Goal: Task Accomplishment & Management: Use online tool/utility

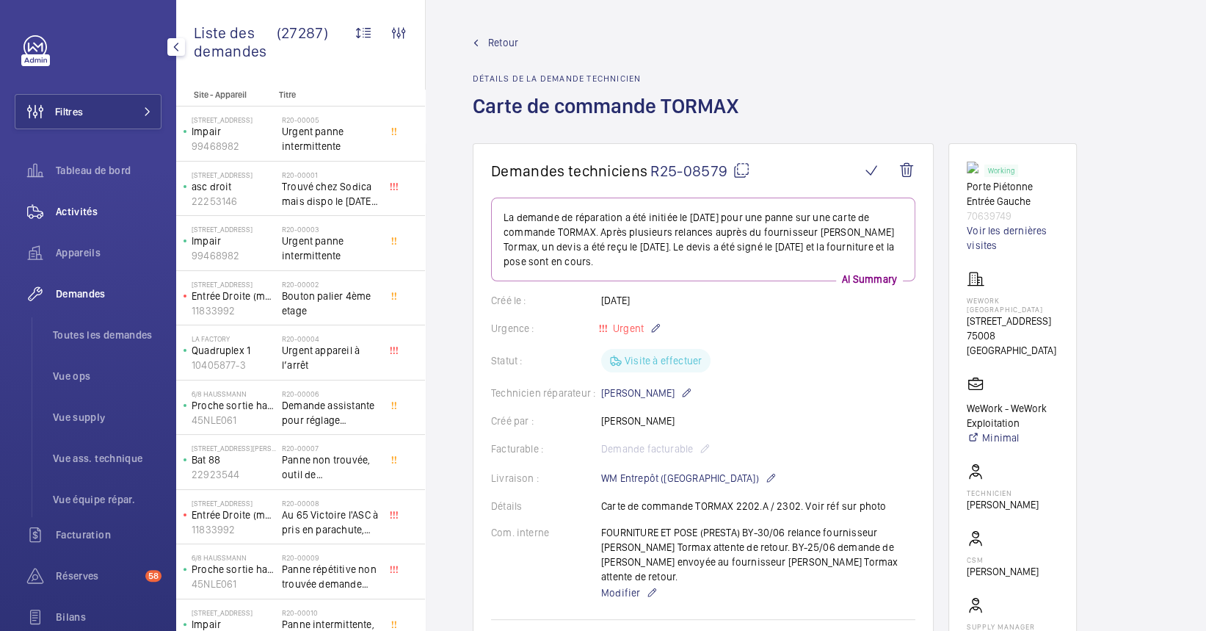
drag, startPoint x: 95, startPoint y: 265, endPoint x: 104, endPoint y: 196, distance: 69.5
click at [95, 264] on div "Appareils" at bounding box center [88, 252] width 147 height 35
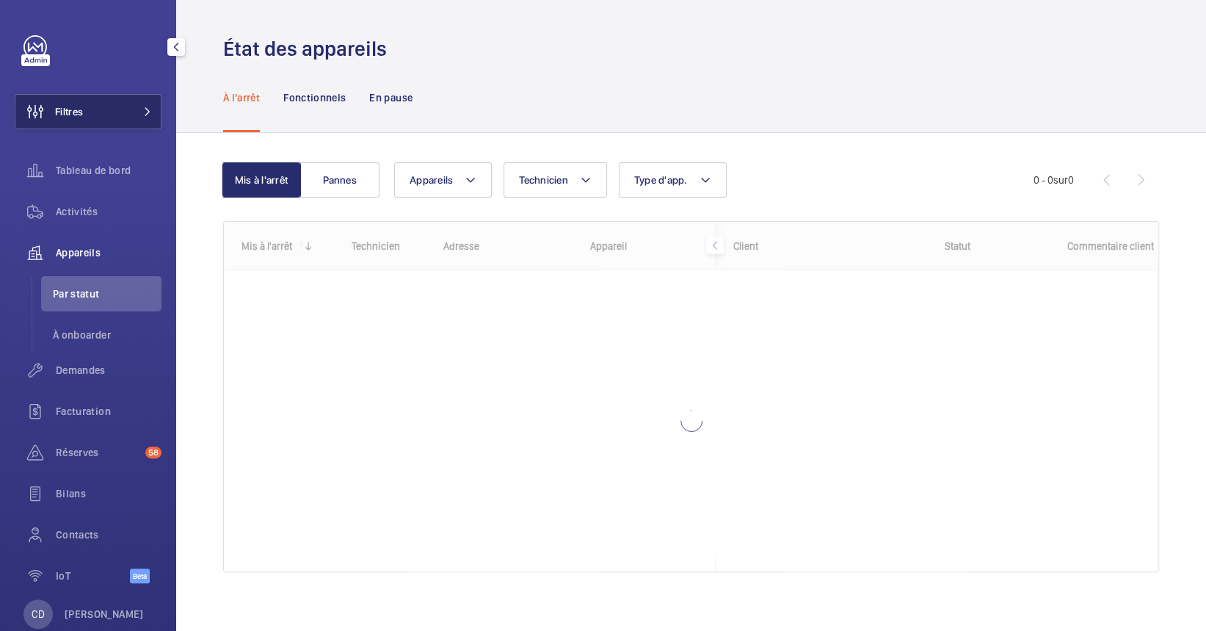
click at [140, 117] on button "Filtres" at bounding box center [88, 111] width 147 height 35
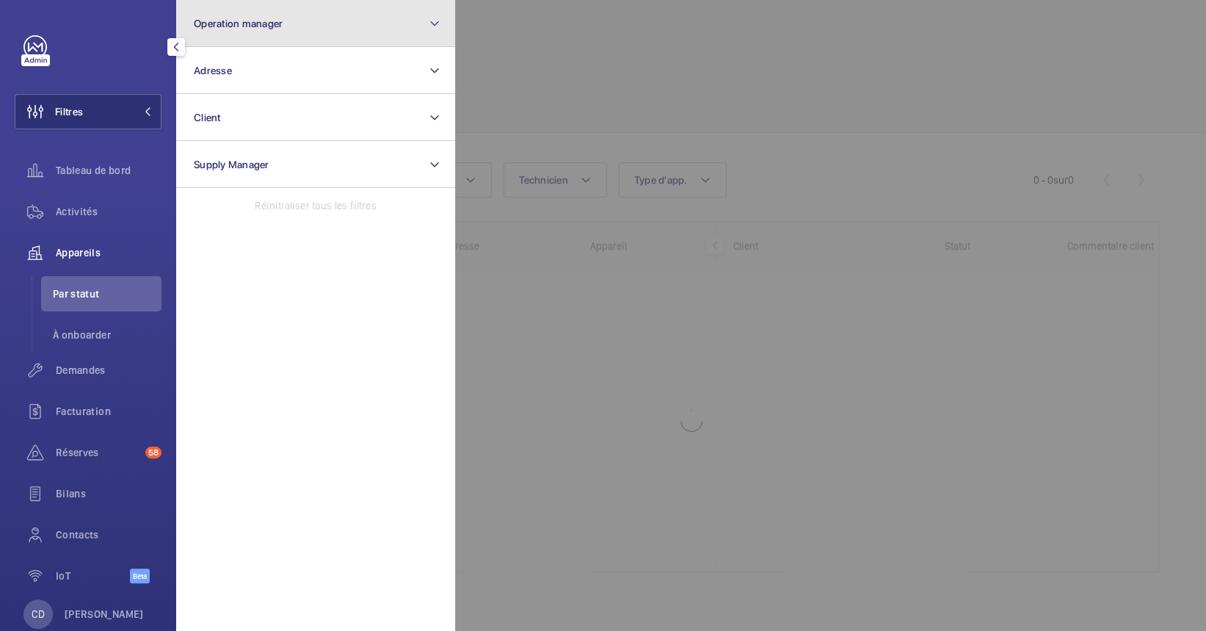
click at [325, 21] on button "Operation manager" at bounding box center [315, 23] width 279 height 47
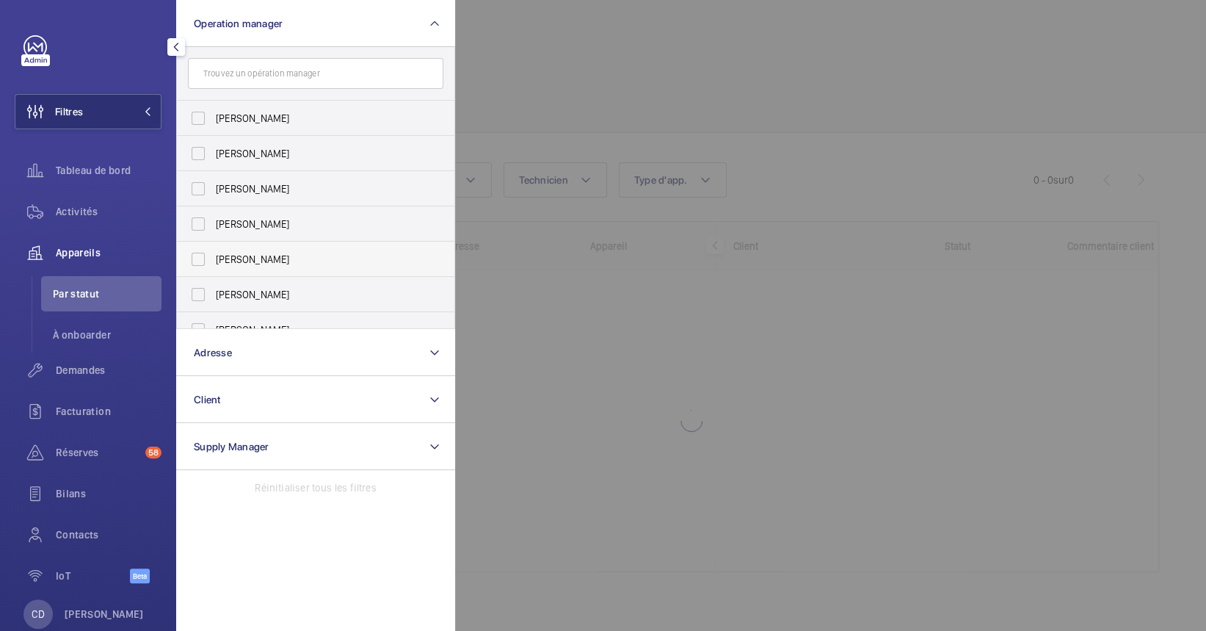
click at [288, 261] on span "[PERSON_NAME]" at bounding box center [317, 259] width 202 height 15
click at [213, 261] on input "[PERSON_NAME]" at bounding box center [198, 258] width 29 height 29
checkbox input "true"
click at [818, 86] on div at bounding box center [1058, 315] width 1206 height 631
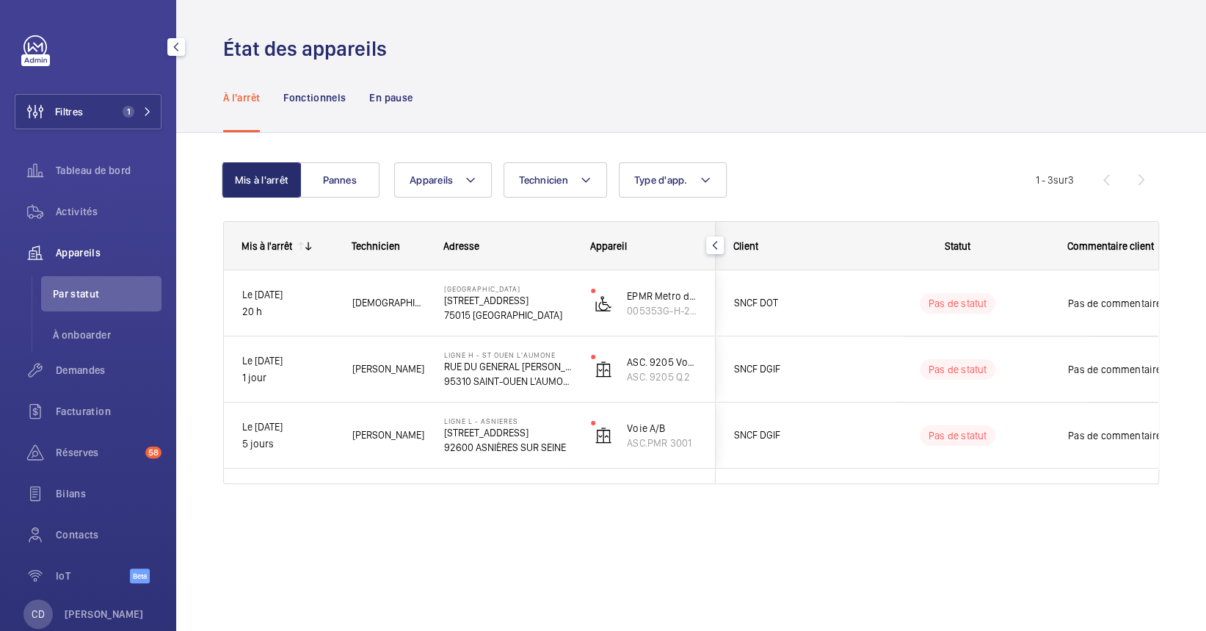
click at [73, 229] on div "Activités" at bounding box center [88, 214] width 147 height 41
click at [76, 218] on span "Activités" at bounding box center [109, 211] width 106 height 15
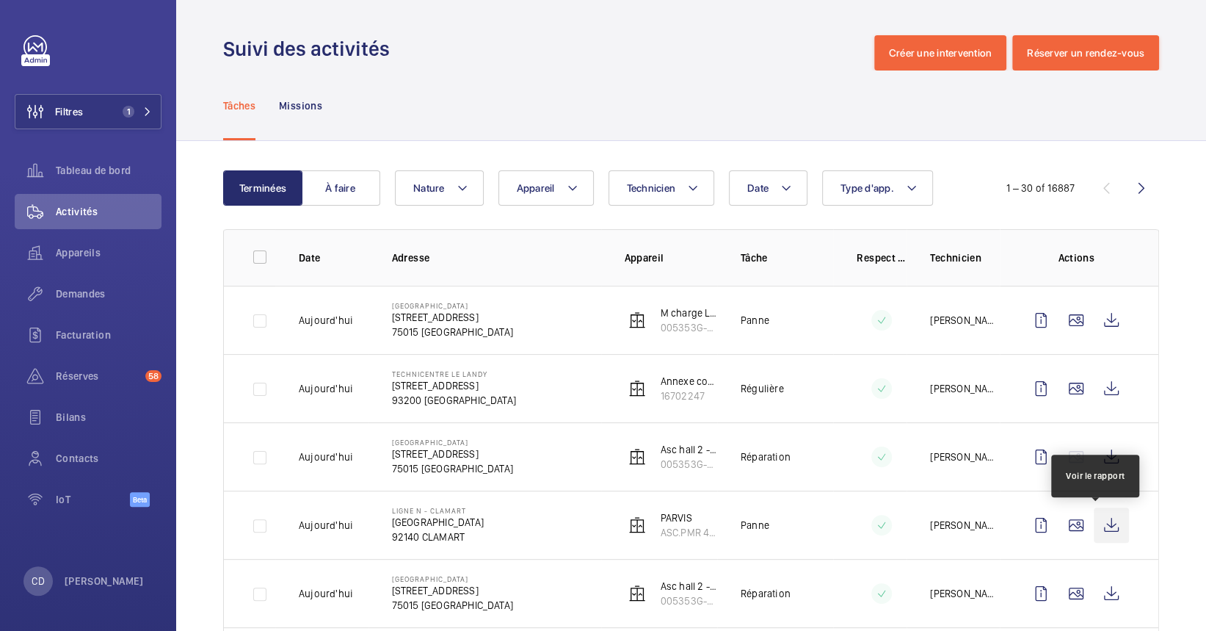
click at [1101, 523] on wm-front-icon-button at bounding box center [1111, 524] width 35 height 35
click at [77, 249] on span "Appareils" at bounding box center [109, 252] width 106 height 15
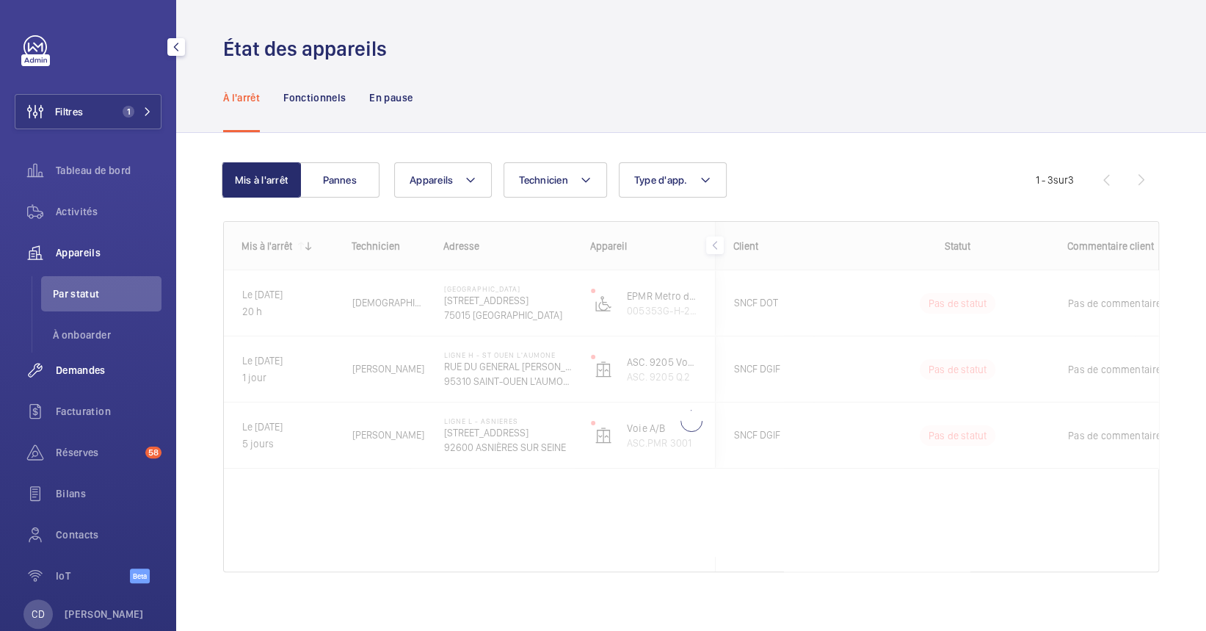
click at [70, 382] on div "Demandes" at bounding box center [88, 369] width 147 height 35
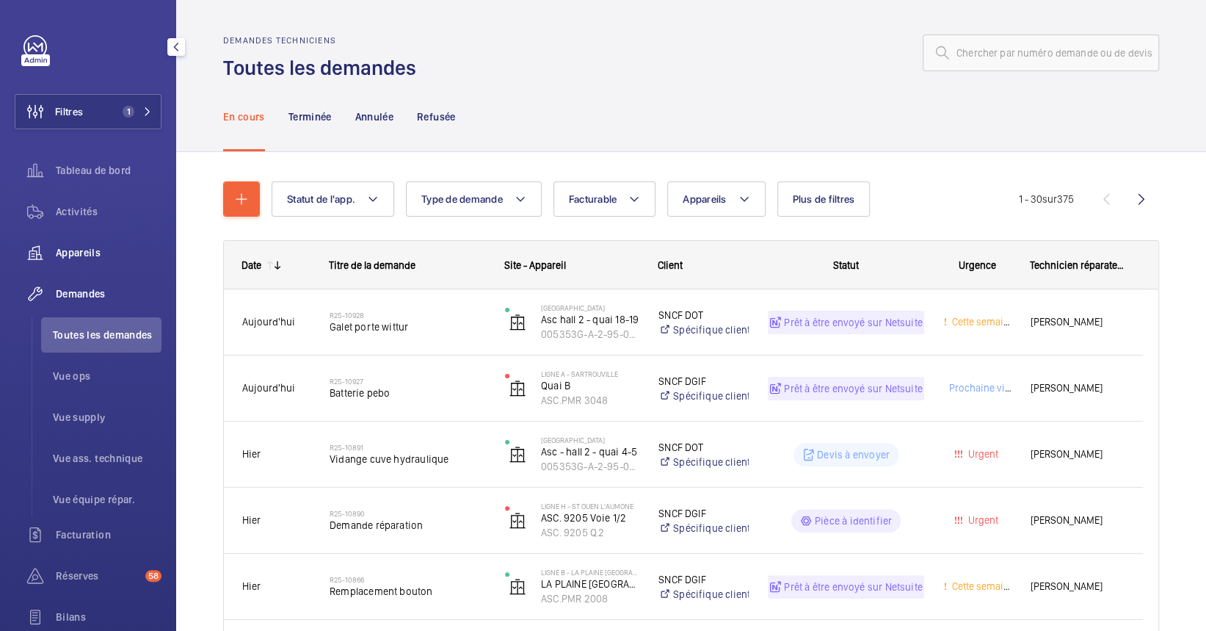
click at [59, 255] on span "Appareils" at bounding box center [109, 252] width 106 height 15
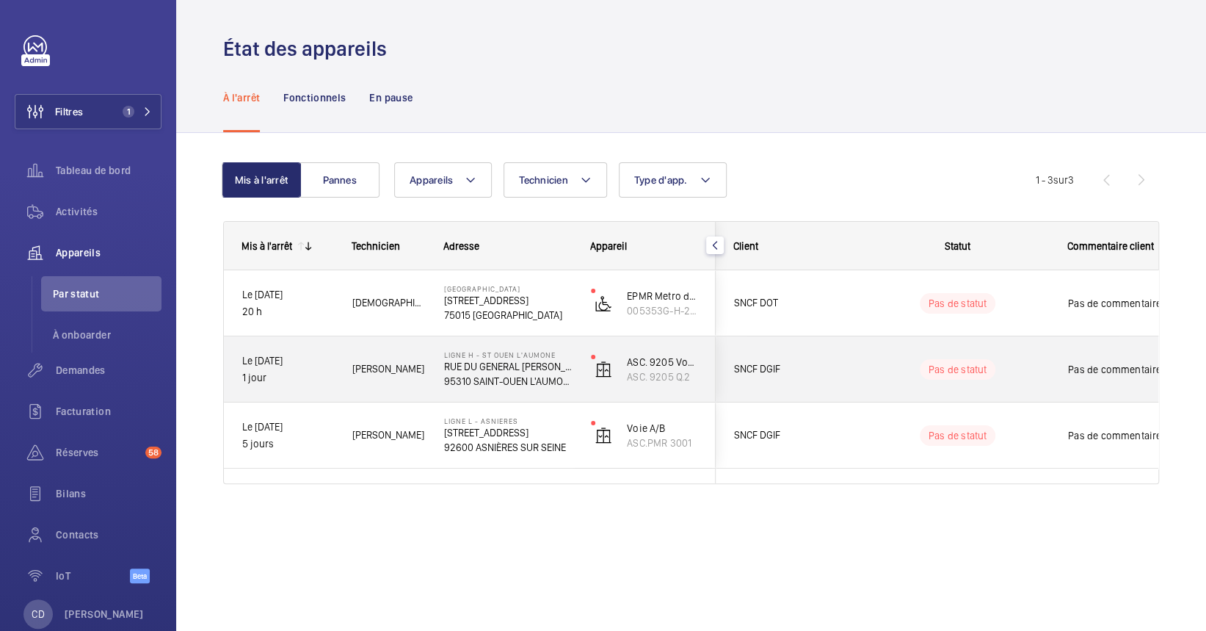
click at [427, 377] on div "Ligne H - ST OUEN L'AUMONE [GEOGRAPHIC_DATA][PERSON_NAME] [GEOGRAPHIC_DATA] L'A…" at bounding box center [499, 369] width 145 height 66
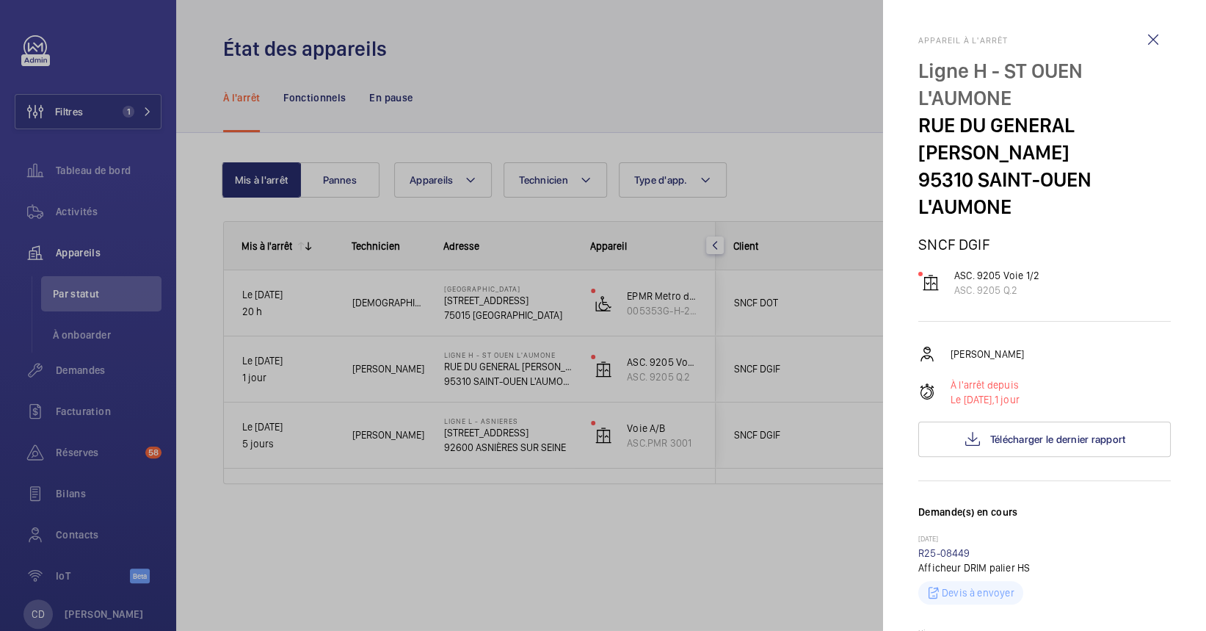
scroll to position [195, 0]
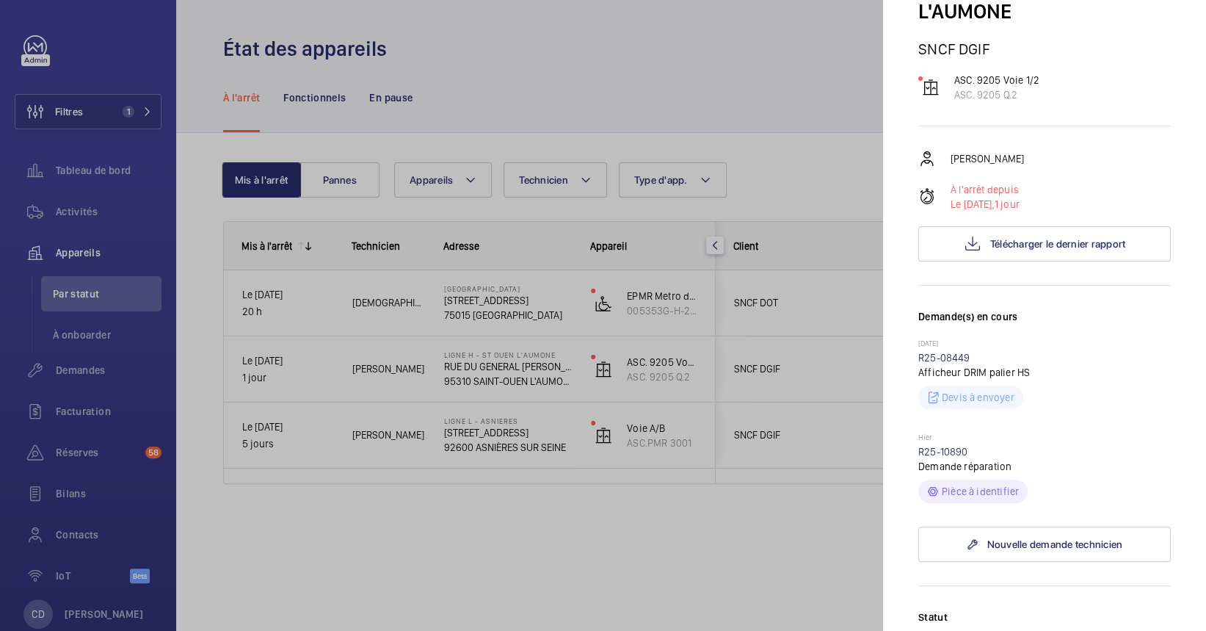
click at [538, 410] on div at bounding box center [603, 315] width 1206 height 631
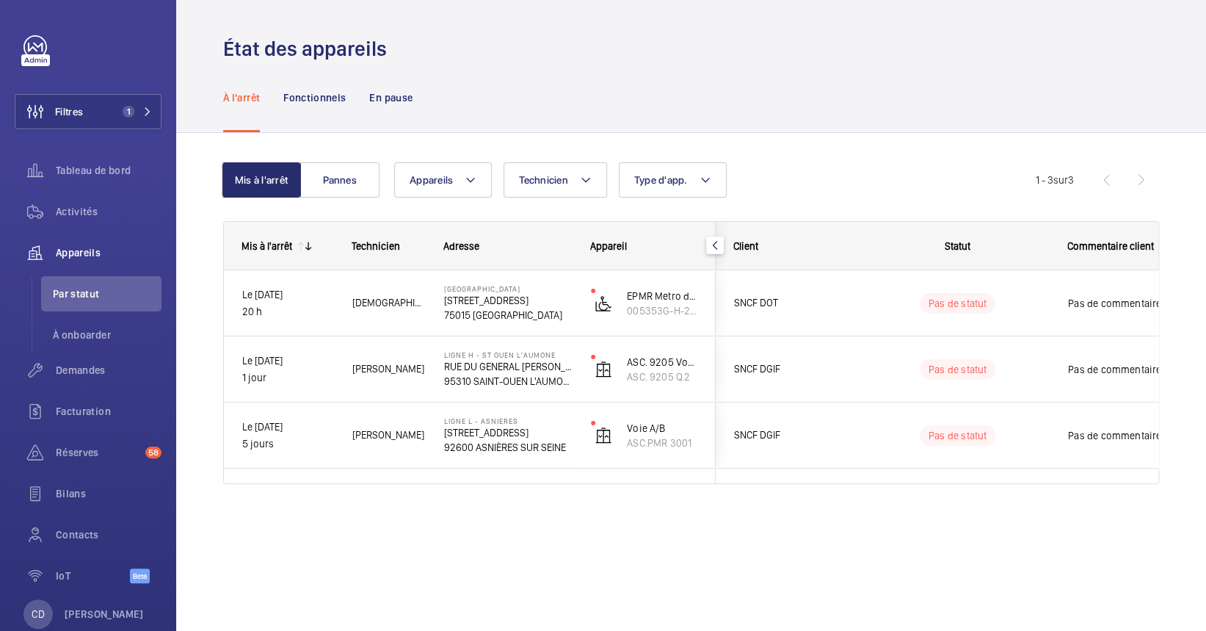
scroll to position [0, 0]
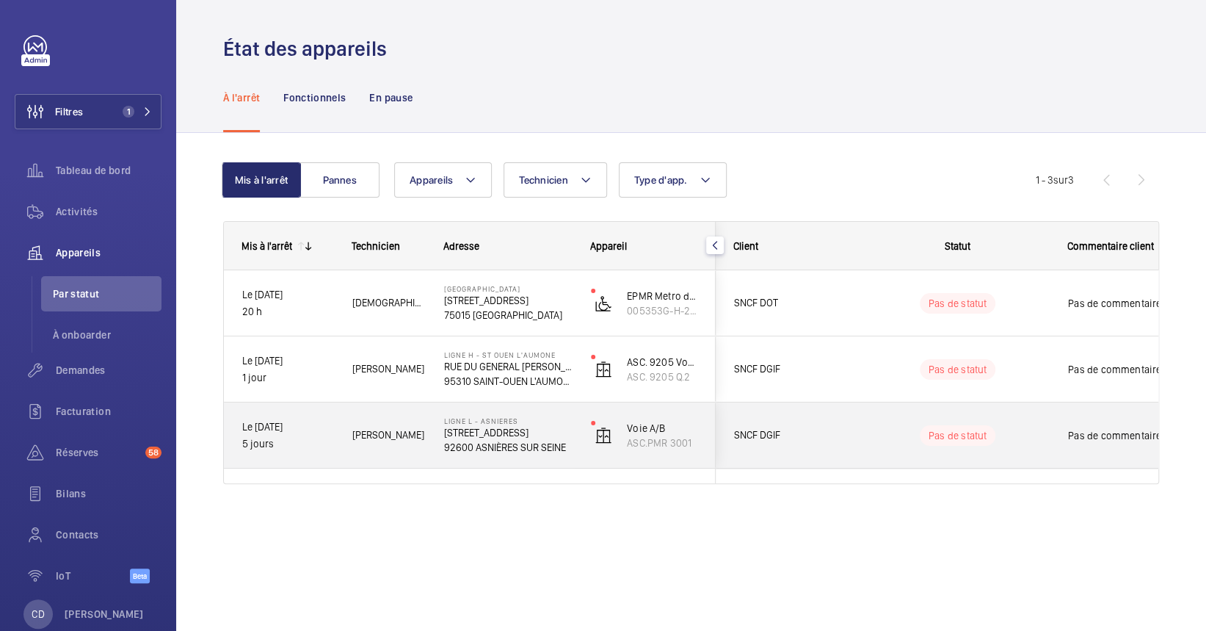
click at [505, 452] on p "92600 ASNIÈRES SUR SEINE" at bounding box center [508, 447] width 128 height 15
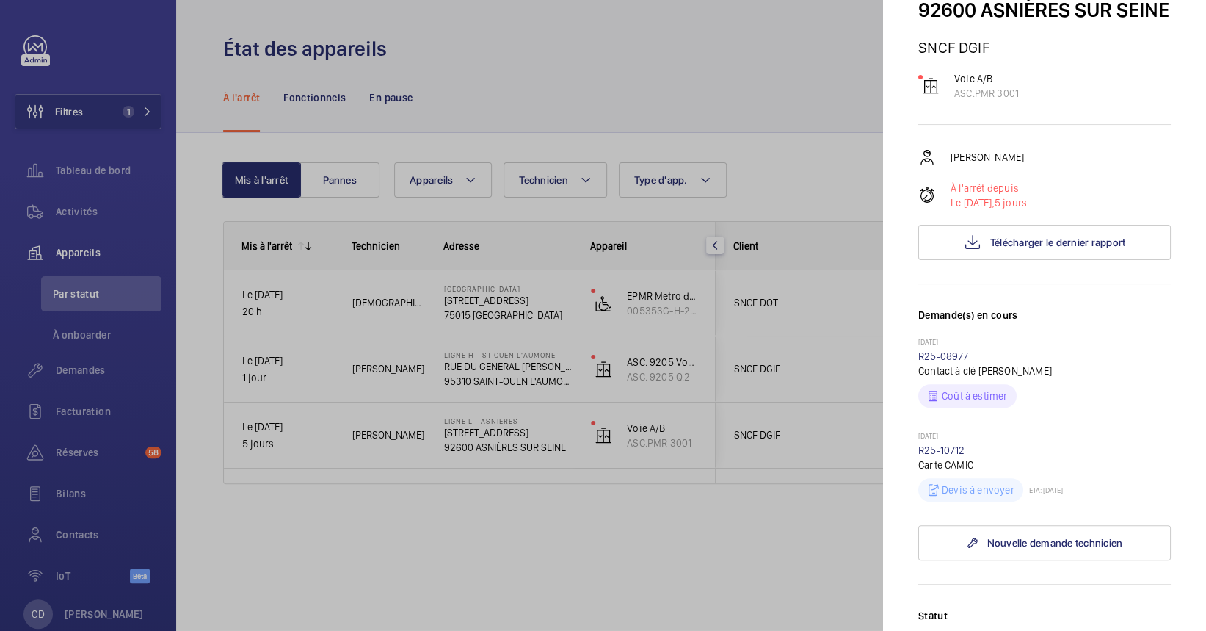
scroll to position [195, 0]
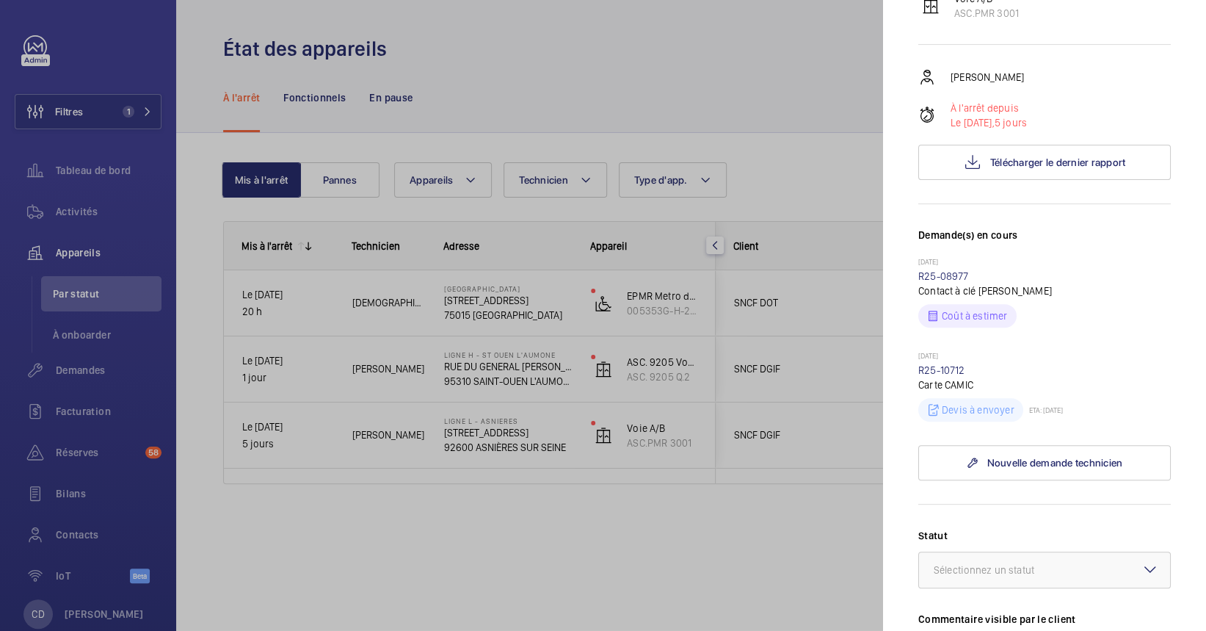
drag, startPoint x: 1115, startPoint y: 443, endPoint x: 1091, endPoint y: 453, distance: 25.4
click at [1091, 453] on div "Appareil à l'arrêt Ligne L - ASNIERES [STREET_ADDRESS] ASNIÈRES SUR SEINE SNCF …" at bounding box center [1045, 430] width 253 height 1181
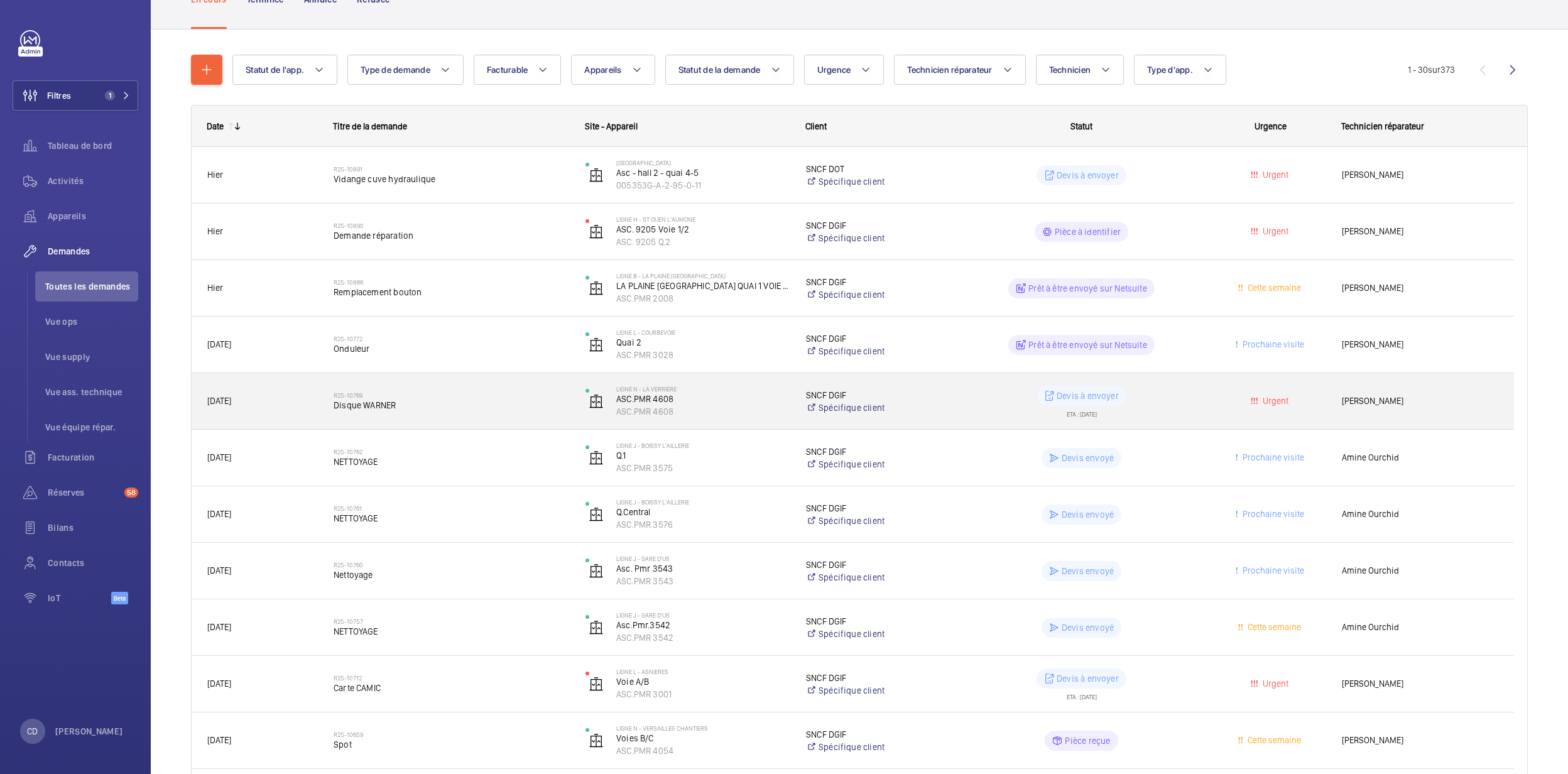
scroll to position [84, 0]
